Goal: Transaction & Acquisition: Obtain resource

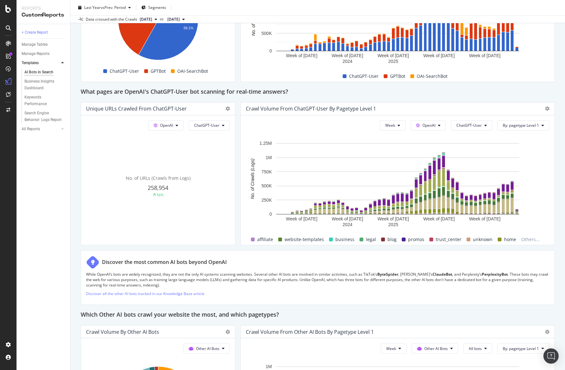
scroll to position [637, 0]
click at [400, 124] on icon at bounding box center [399, 125] width 3 height 4
click at [398, 159] on span "Month" at bounding box center [391, 161] width 11 height 6
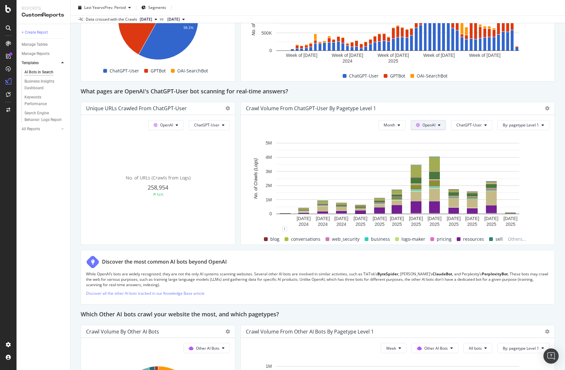
click at [438, 124] on button "OpenAI" at bounding box center [428, 125] width 35 height 10
click at [446, 111] on div "Crawl Volume from ChatGPT-User by pagetype Level 1" at bounding box center [392, 108] width 293 height 6
click at [482, 125] on button "ChatGPT-User" at bounding box center [471, 125] width 41 height 10
click at [480, 148] on span "Indexing bots" at bounding box center [473, 150] width 32 height 6
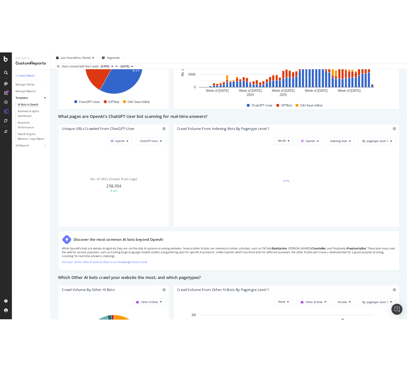
scroll to position [640, 0]
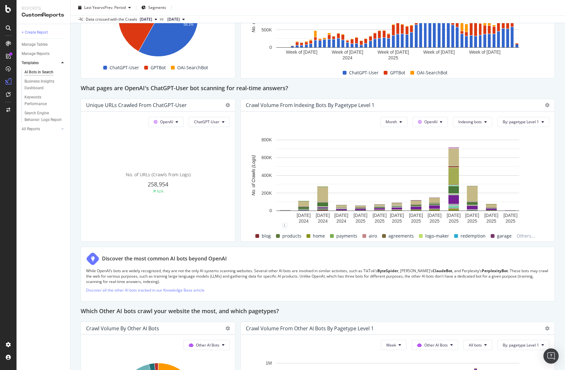
click at [543, 106] on div at bounding box center [546, 105] width 8 height 6
click at [547, 106] on icon at bounding box center [547, 105] width 4 height 4
click at [523, 131] on span "Export as CSV" at bounding box center [516, 129] width 48 height 6
click at [466, 122] on span "Indexing bots" at bounding box center [469, 121] width 23 height 5
click at [474, 156] on span "OAI-SearchBot" at bounding box center [474, 158] width 32 height 6
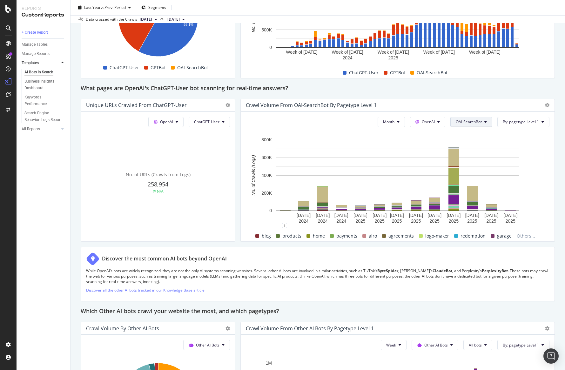
click at [478, 122] on span "OAI-SearchBot" at bounding box center [469, 121] width 26 height 5
click at [480, 65] on div at bounding box center [398, 64] width 304 height 5
click at [478, 119] on span "OAI-SearchBot" at bounding box center [469, 121] width 26 height 5
click at [492, 94] on div "This report shows AI bot interaction with your website and its impact on your o…" at bounding box center [318, 40] width 474 height 1235
click at [548, 104] on icon at bounding box center [547, 105] width 4 height 4
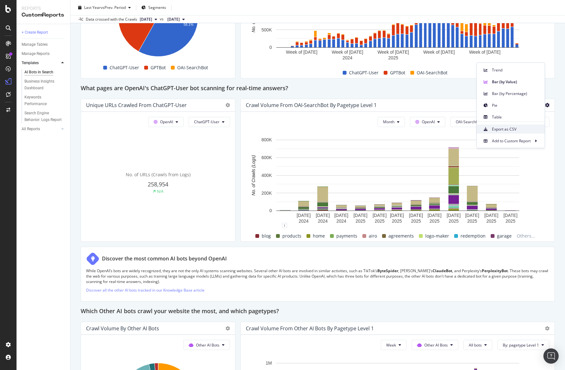
click at [524, 128] on span "Export as CSV" at bounding box center [516, 129] width 48 height 6
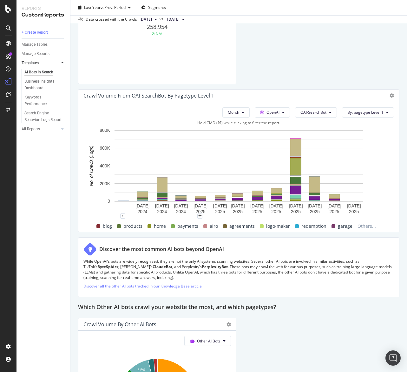
scroll to position [1117, 0]
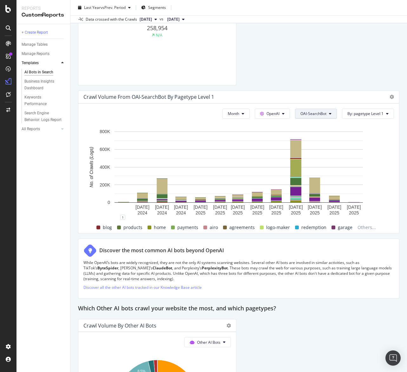
click at [330, 116] on button "OAI-SearchBot" at bounding box center [316, 114] width 42 height 10
click at [327, 182] on span "ChatGPT-User" at bounding box center [317, 185] width 32 height 6
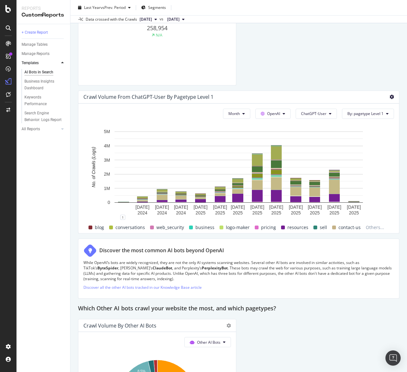
click at [391, 99] on icon at bounding box center [392, 97] width 4 height 4
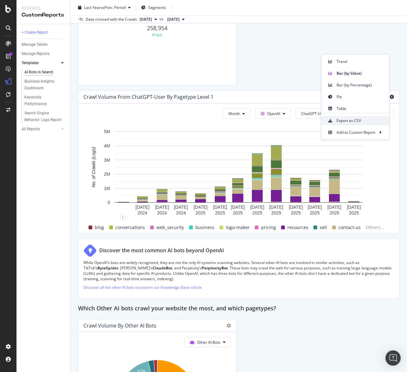
click at [364, 124] on div "Export as CSV" at bounding box center [356, 120] width 68 height 9
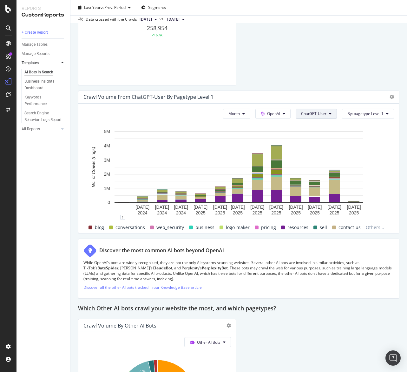
click at [323, 112] on span "ChatGPT-User" at bounding box center [313, 113] width 25 height 5
click at [321, 174] on span "GPTBot" at bounding box center [318, 174] width 32 height 6
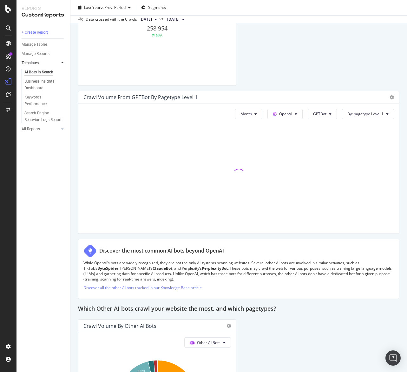
scroll to position [1117, 0]
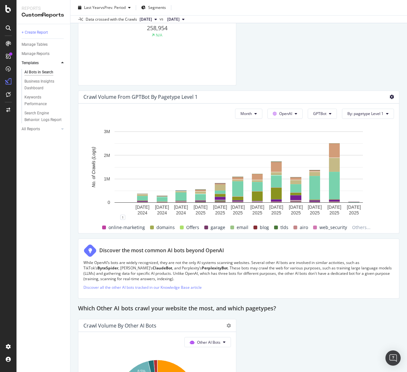
click at [393, 98] on icon at bounding box center [392, 97] width 4 height 4
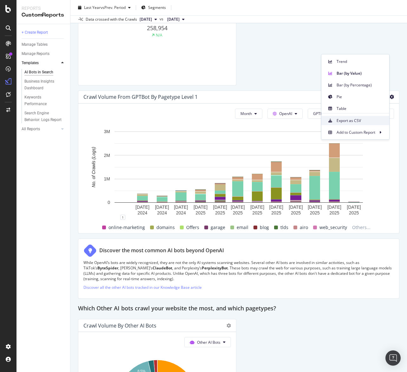
click at [382, 120] on span "Export as CSV" at bounding box center [361, 121] width 48 height 6
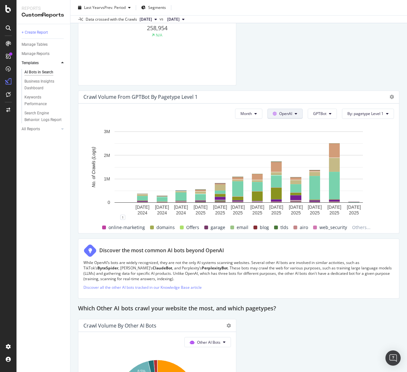
click at [294, 113] on button "OpenAI" at bounding box center [285, 114] width 35 height 10
click at [294, 157] on div "Other AI Bots" at bounding box center [291, 161] width 44 height 9
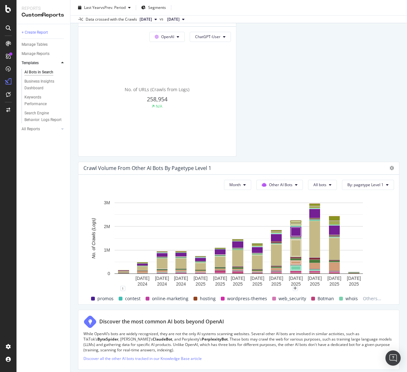
scroll to position [1045, 0]
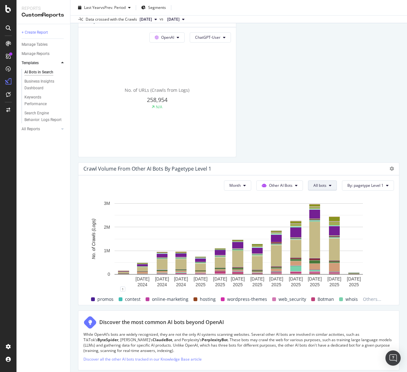
click at [337, 184] on button "All bots" at bounding box center [322, 185] width 29 height 10
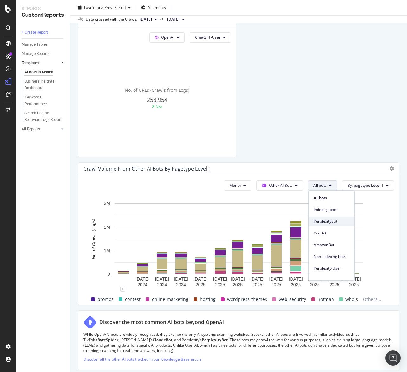
click at [334, 224] on span "PerplexityBot" at bounding box center [332, 221] width 36 height 6
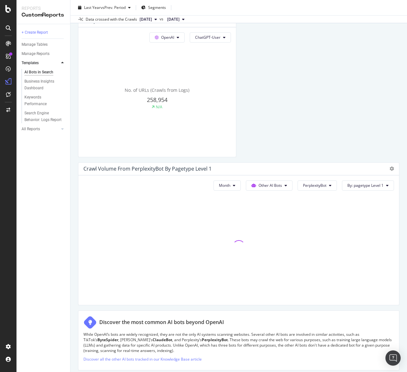
scroll to position [1084, 0]
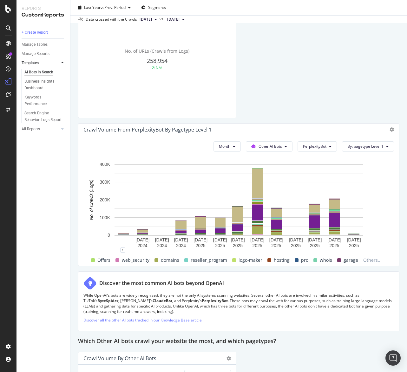
click at [389, 129] on div at bounding box center [391, 129] width 8 height 6
click at [392, 130] on icon at bounding box center [392, 129] width 4 height 4
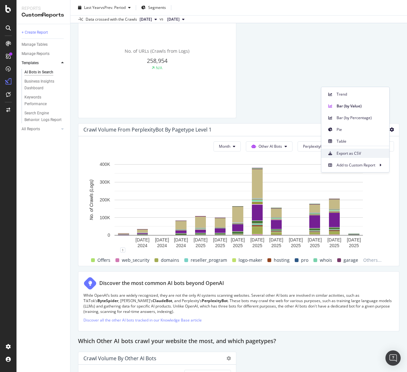
click at [372, 153] on span "Export as CSV" at bounding box center [361, 154] width 48 height 6
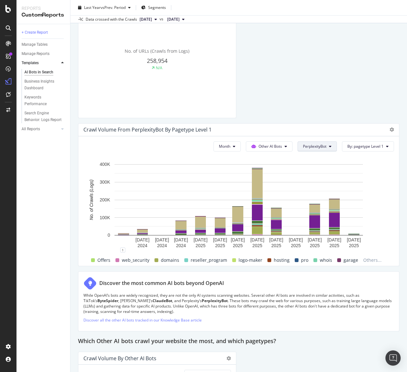
click at [322, 142] on button "PerplexityBot" at bounding box center [317, 146] width 39 height 10
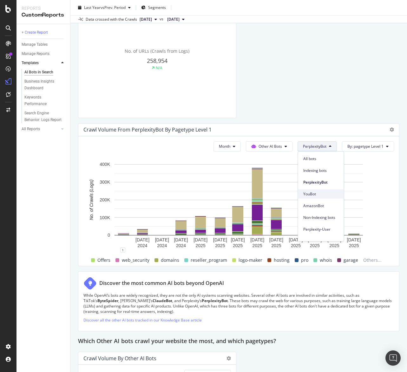
click at [325, 190] on div "YouBot" at bounding box center [322, 193] width 46 height 9
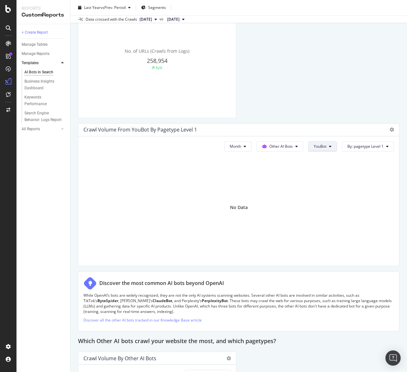
click at [321, 141] on button "YouBot" at bounding box center [323, 146] width 29 height 10
click at [334, 203] on span "AmazonBot" at bounding box center [332, 206] width 36 height 6
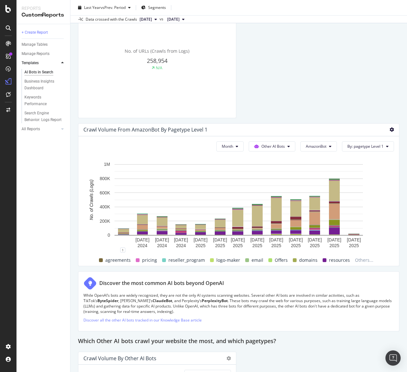
click at [390, 131] on icon at bounding box center [392, 129] width 4 height 4
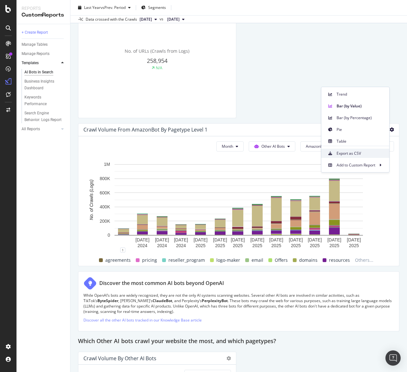
click at [370, 151] on span "Export as CSV" at bounding box center [361, 154] width 48 height 6
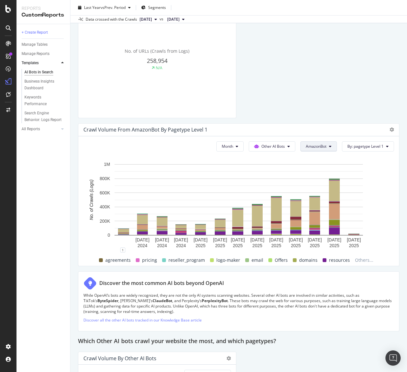
click at [320, 144] on button "AmazonBot" at bounding box center [319, 146] width 37 height 10
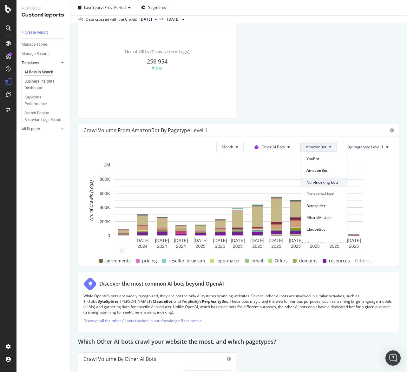
scroll to position [39, 0]
click at [325, 191] on span "Perplexity-User" at bounding box center [325, 191] width 36 height 6
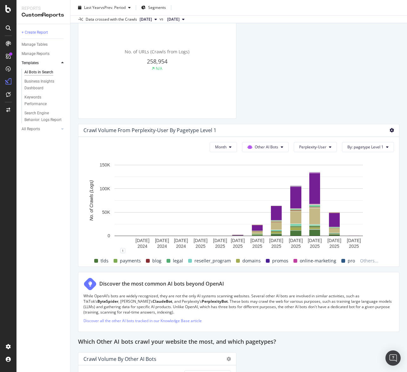
click at [391, 129] on icon at bounding box center [392, 130] width 4 height 4
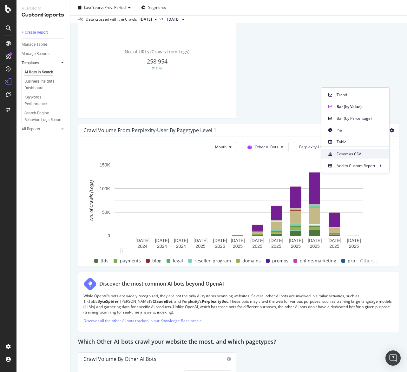
click at [365, 155] on span "Export as CSV" at bounding box center [361, 154] width 48 height 6
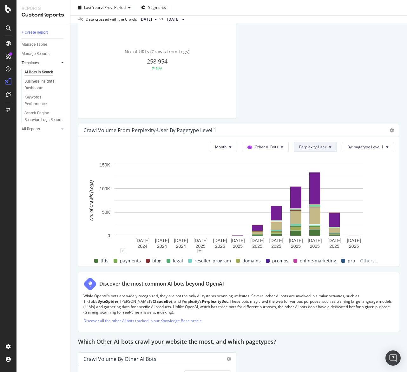
click at [337, 145] on button "Perplexity-User" at bounding box center [315, 147] width 43 height 10
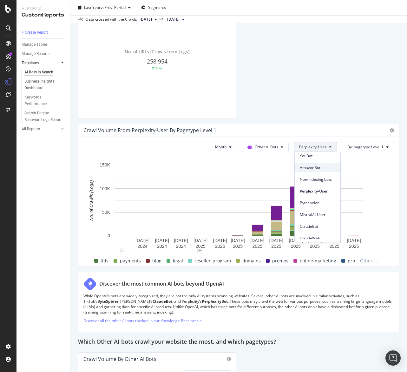
scroll to position [42, 0]
click at [322, 203] on div "Bytespider" at bounding box center [318, 199] width 46 height 9
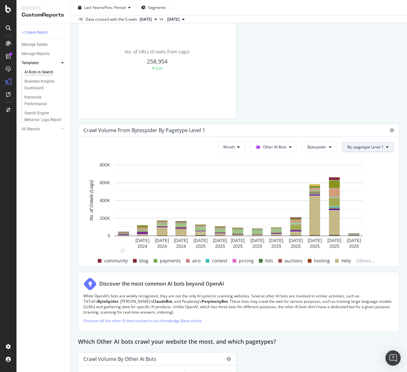
click at [387, 143] on button "By: pagetype Level 1" at bounding box center [368, 147] width 52 height 10
click at [389, 130] on div at bounding box center [391, 130] width 8 height 6
click at [391, 130] on icon at bounding box center [392, 130] width 4 height 4
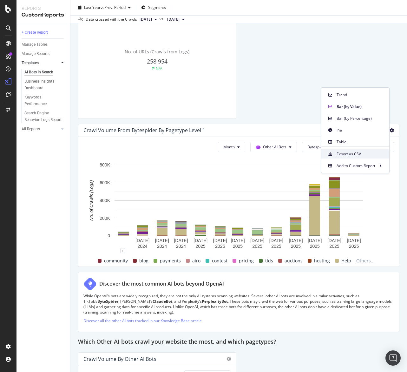
click at [347, 151] on span "Export as CSV" at bounding box center [361, 154] width 48 height 6
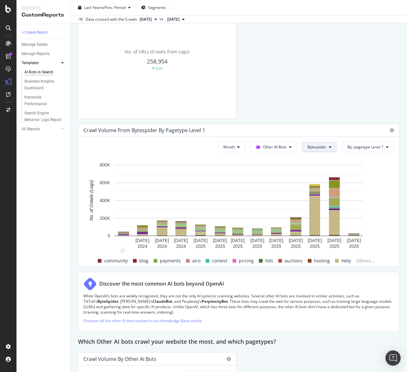
click at [333, 150] on button "Bytespider" at bounding box center [319, 147] width 35 height 10
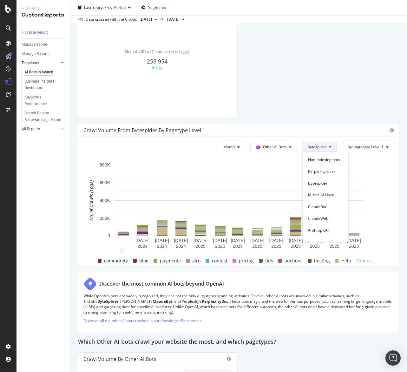
scroll to position [60, 0]
click at [331, 195] on span "MistralAI-User" at bounding box center [326, 193] width 36 height 6
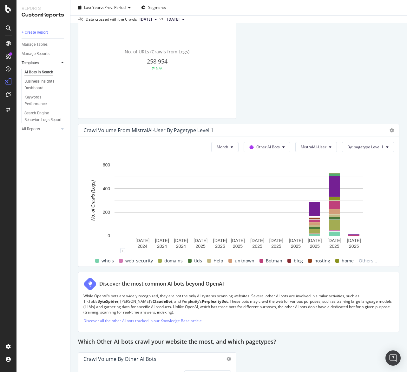
click at [393, 133] on div "Crawl Volume from MistralAI-User by pagetype Level 1" at bounding box center [238, 130] width 321 height 13
click at [393, 132] on icon at bounding box center [392, 130] width 4 height 4
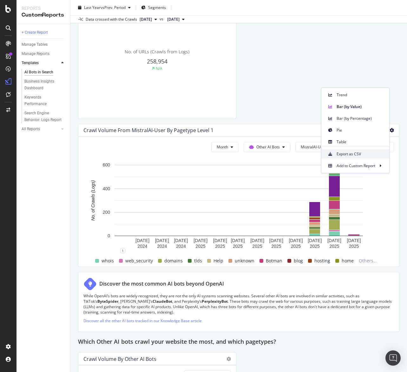
click at [367, 151] on span "Export as CSV" at bounding box center [361, 154] width 48 height 6
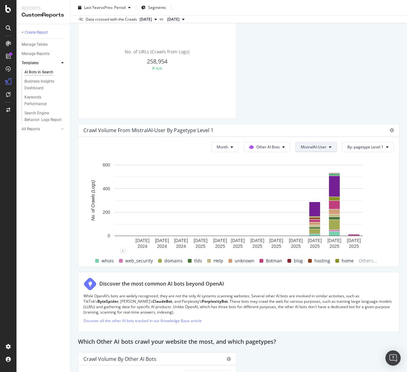
click at [329, 146] on button "MistralAI-User" at bounding box center [317, 147] width 42 height 10
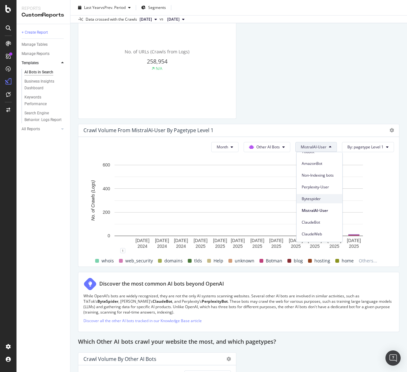
scroll to position [66, 0]
click at [329, 197] on span "ClaudeBot" at bounding box center [320, 199] width 36 height 6
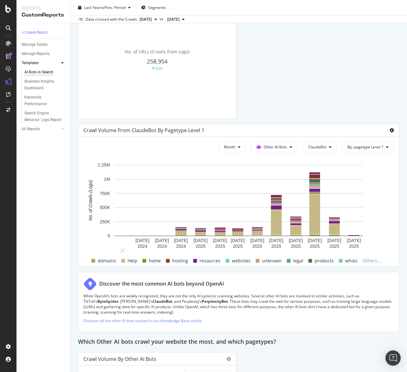
click at [393, 131] on icon at bounding box center [392, 130] width 4 height 4
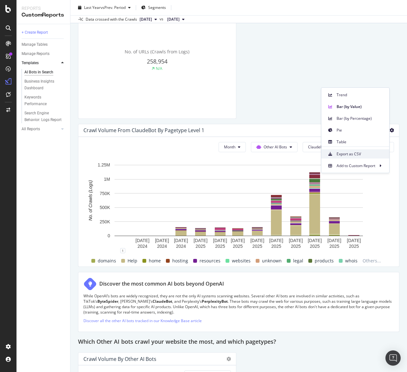
click at [359, 154] on span "Export as CSV" at bounding box center [361, 154] width 48 height 6
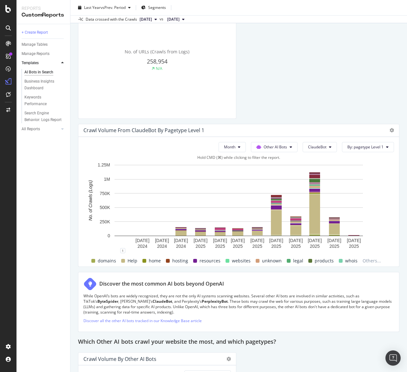
scroll to position [1084, 0]
click at [318, 145] on span "ClaudeBot" at bounding box center [317, 146] width 18 height 5
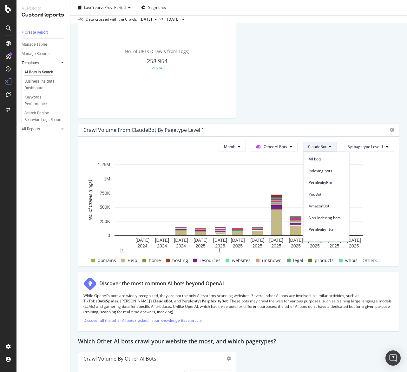
scroll to position [89, 0]
click at [319, 185] on span "ClaudeWeb" at bounding box center [327, 188] width 36 height 6
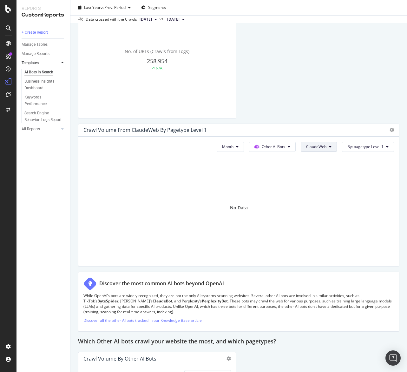
click at [321, 146] on span "ClaudeWeb" at bounding box center [316, 146] width 20 height 5
click at [329, 201] on span "AnthropicAI" at bounding box center [325, 199] width 36 height 6
click at [327, 148] on span "AnthropicAI" at bounding box center [316, 146] width 21 height 5
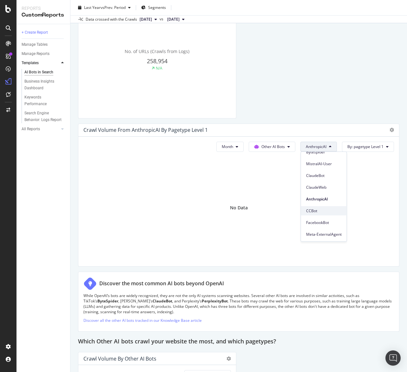
click at [326, 210] on span "CCBot" at bounding box center [324, 211] width 36 height 6
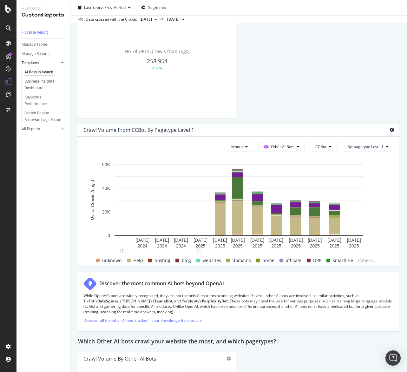
click at [393, 129] on icon at bounding box center [392, 130] width 4 height 4
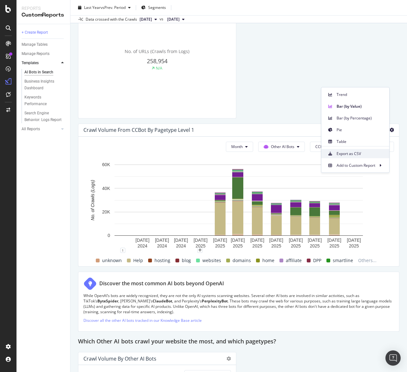
click at [362, 153] on span "Export as CSV" at bounding box center [361, 154] width 48 height 6
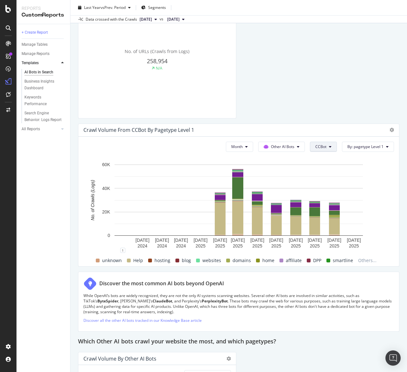
click at [337, 148] on button "CCBot" at bounding box center [323, 147] width 27 height 10
click at [338, 221] on span "FacebookBot" at bounding box center [334, 223] width 36 height 6
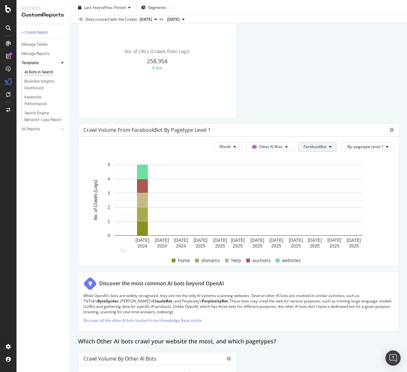
click at [333, 143] on button "FacebookBot" at bounding box center [318, 147] width 39 height 10
click at [330, 232] on span "Meta-ExternalAgent" at bounding box center [322, 235] width 36 height 6
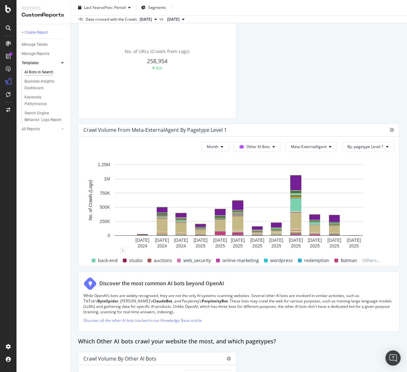
click at [395, 131] on div "Crawl Volume from Meta-ExternalAgent by pagetype Level 1" at bounding box center [238, 130] width 321 height 13
click at [393, 131] on icon at bounding box center [392, 130] width 4 height 4
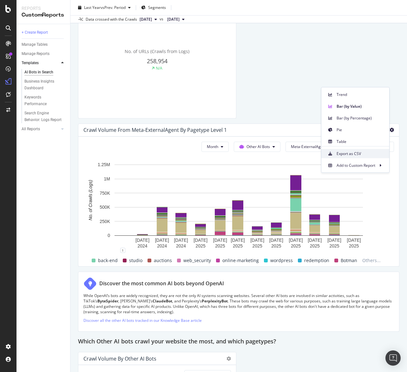
click at [370, 150] on div "Export as CSV" at bounding box center [356, 153] width 68 height 9
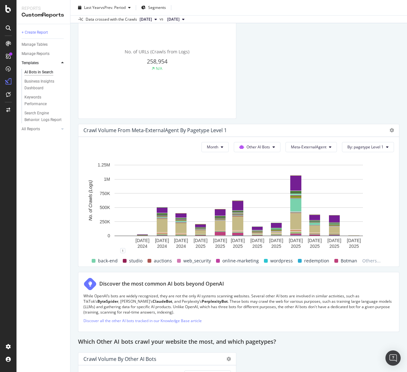
scroll to position [1085, 0]
